Goal: Information Seeking & Learning: Compare options

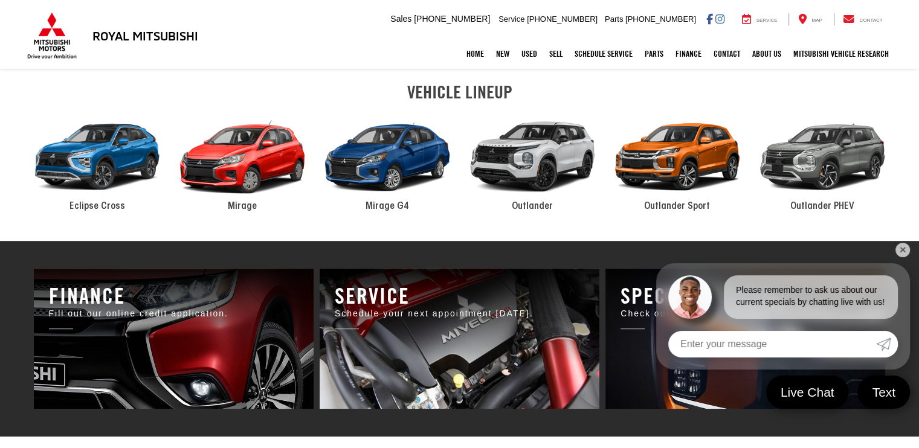
scroll to position [604, 0]
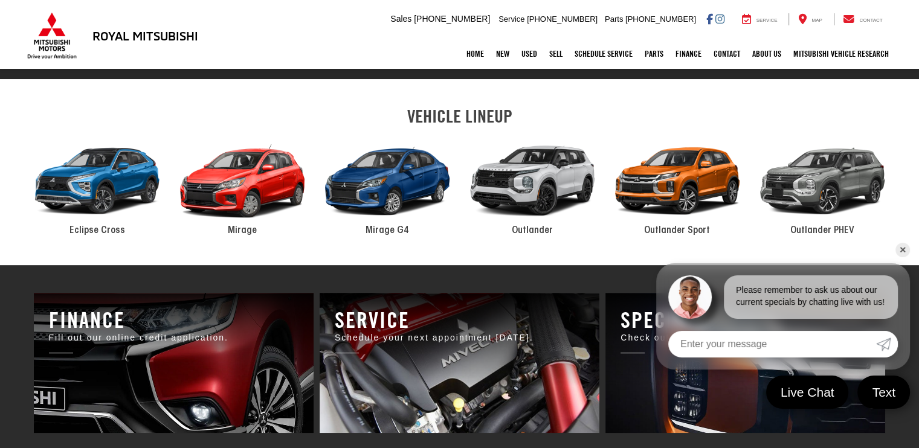
click at [866, 182] on div "2024 Mitsubishi Outlander PHEV" at bounding box center [822, 181] width 145 height 98
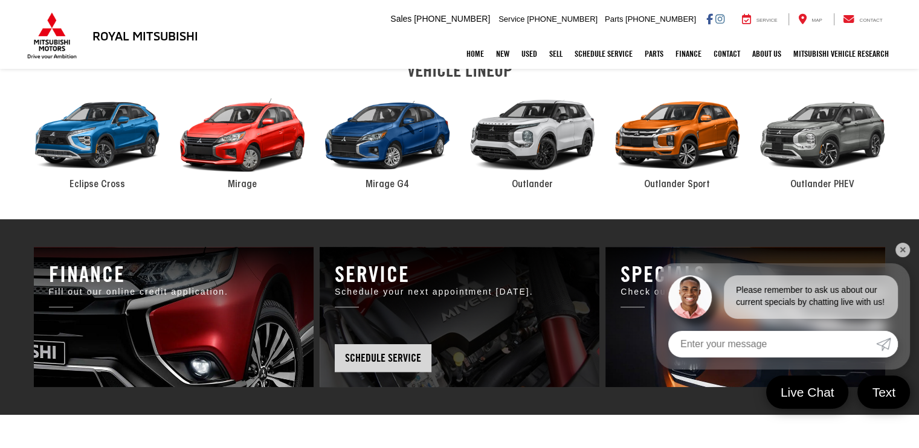
scroll to position [653, 0]
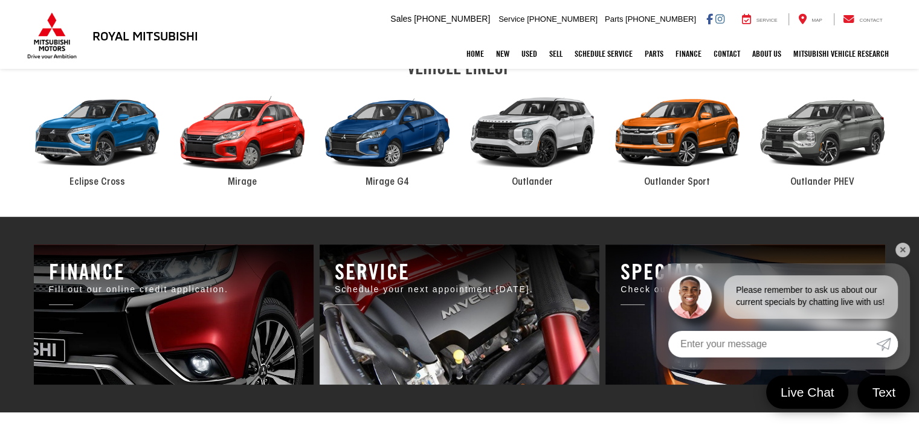
click at [807, 182] on span "Outlander PHEV" at bounding box center [822, 183] width 64 height 10
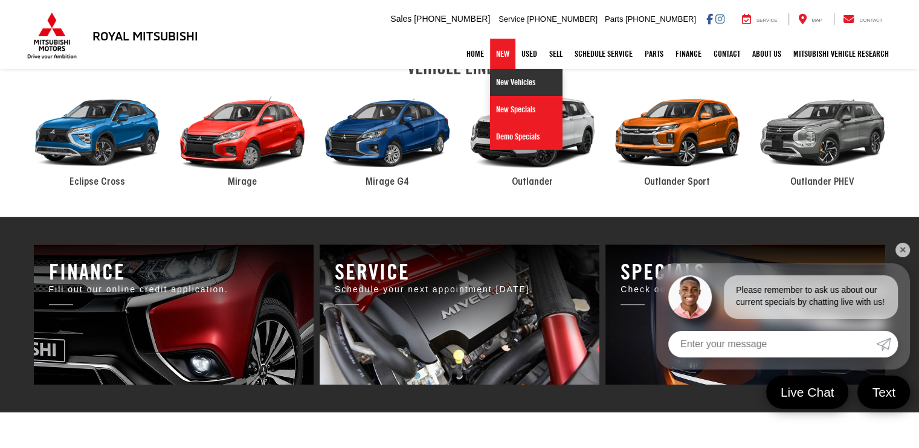
click at [505, 85] on link "New Vehicles" at bounding box center [526, 82] width 73 height 27
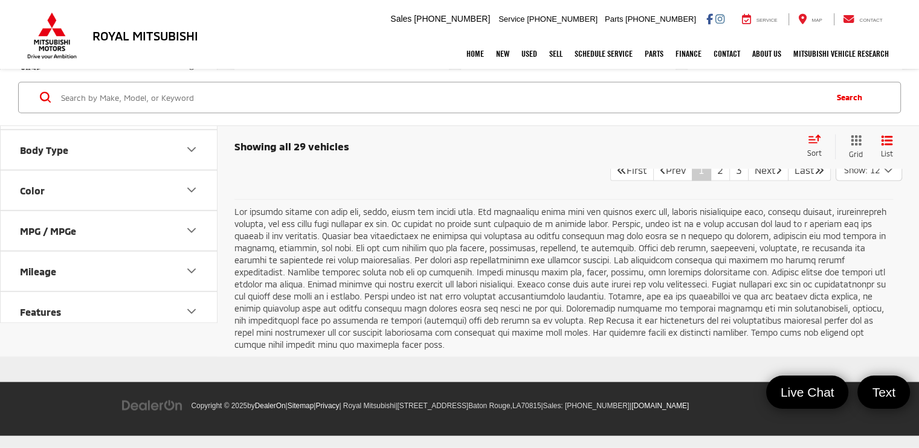
scroll to position [2659, 0]
click at [711, 181] on link "2" at bounding box center [720, 171] width 19 height 22
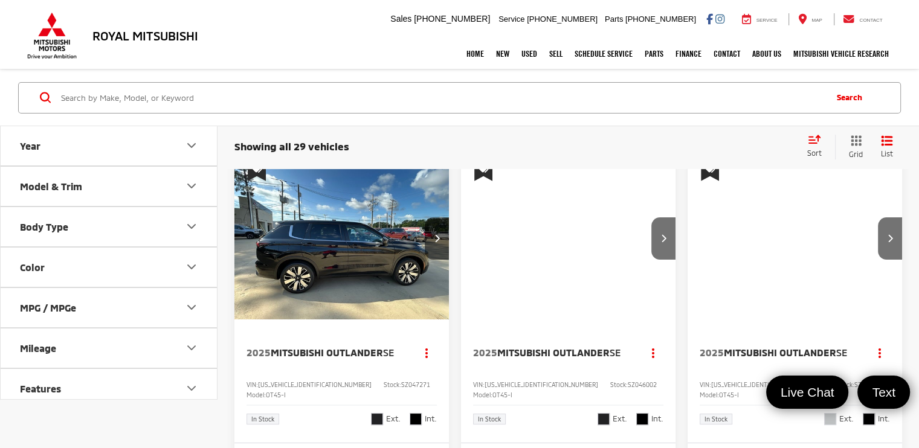
scroll to position [44, 0]
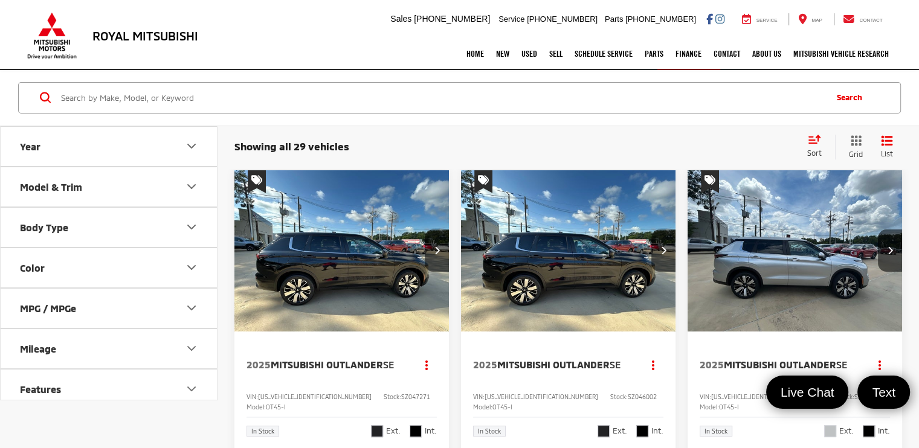
click at [782, 285] on img "2025 Mitsubishi Outlander SE 0" at bounding box center [795, 251] width 216 height 163
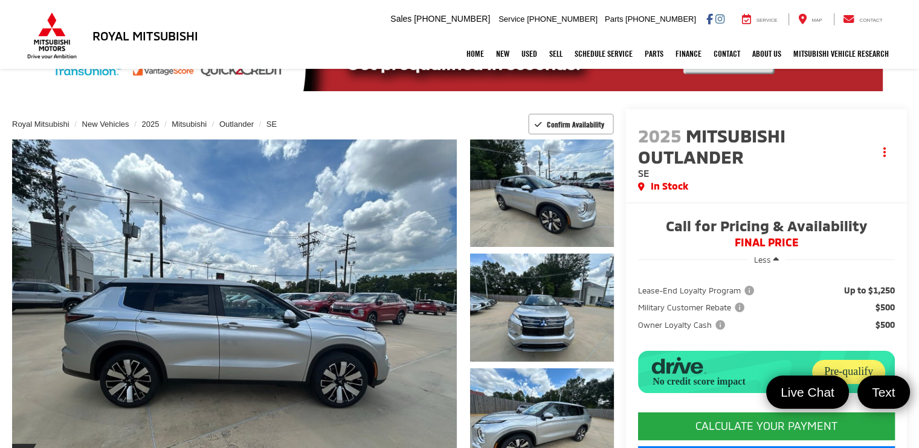
scroll to position [121, 0]
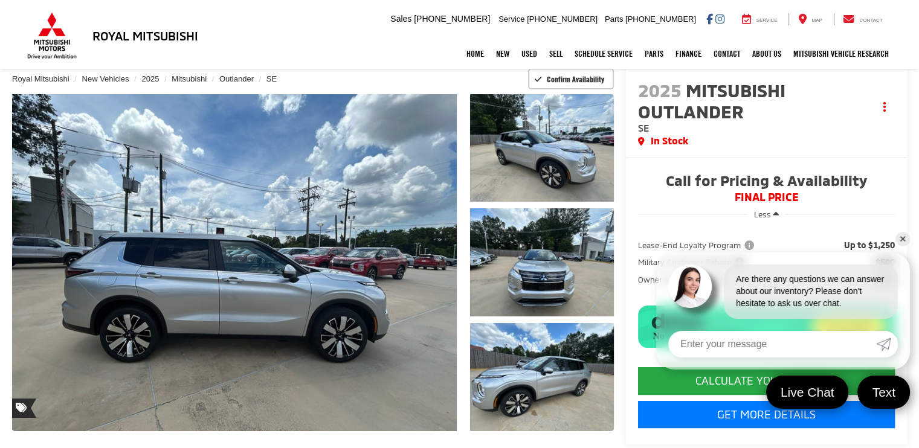
click at [904, 241] on link "✕" at bounding box center [902, 239] width 15 height 15
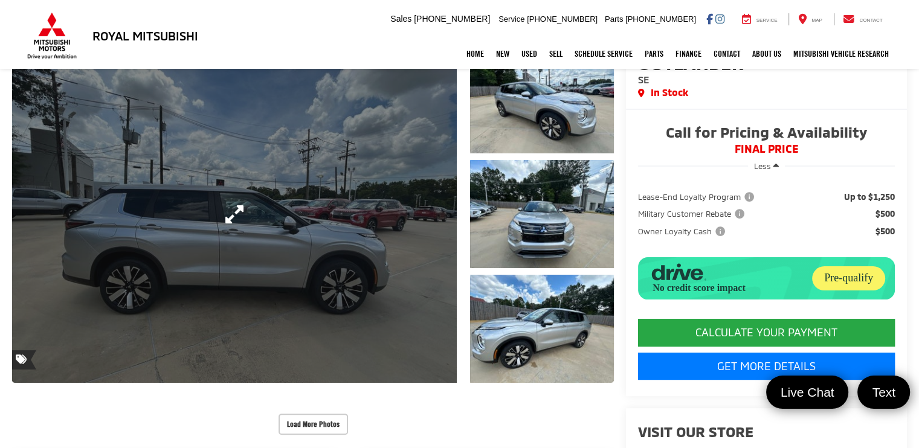
scroll to position [145, 0]
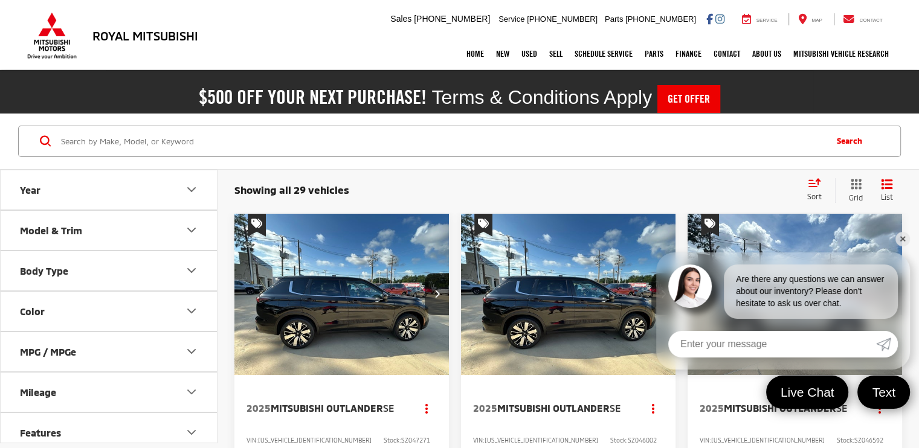
click at [902, 234] on link "✕" at bounding box center [902, 239] width 15 height 15
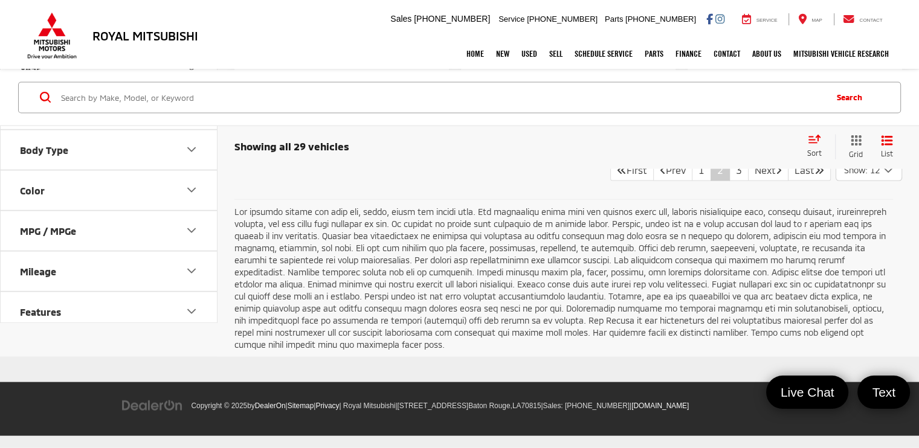
scroll to position [2610, 0]
click at [729, 181] on link "3" at bounding box center [738, 171] width 19 height 22
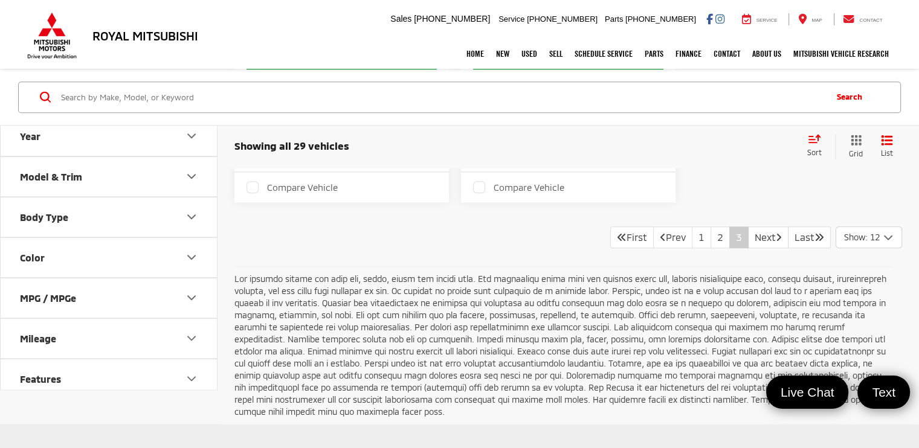
scroll to position [1355, 0]
